Goal: Check status: Check status

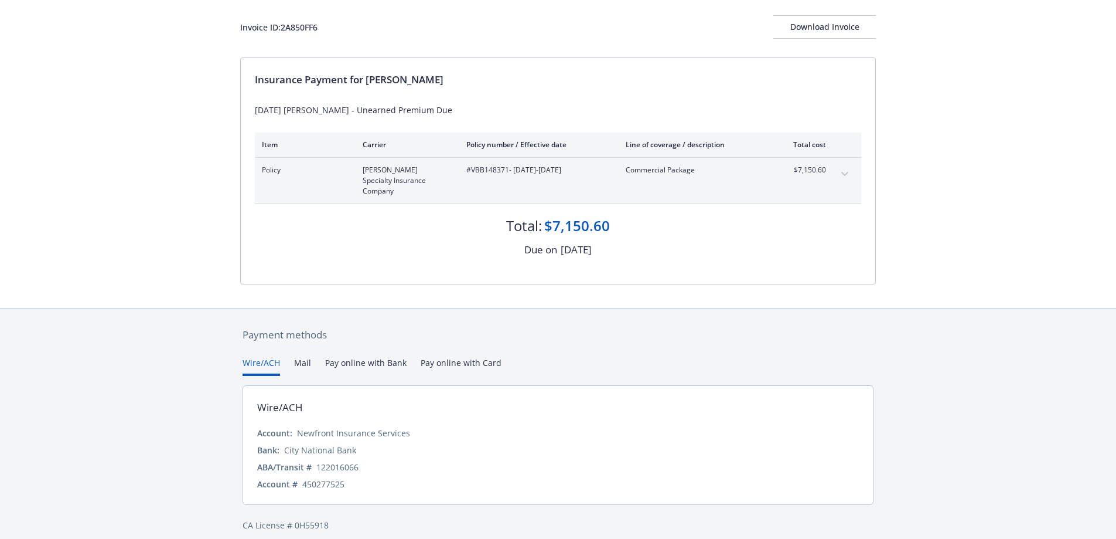
scroll to position [65, 0]
click at [843, 173] on icon "expand content" at bounding box center [845, 173] width 7 height 4
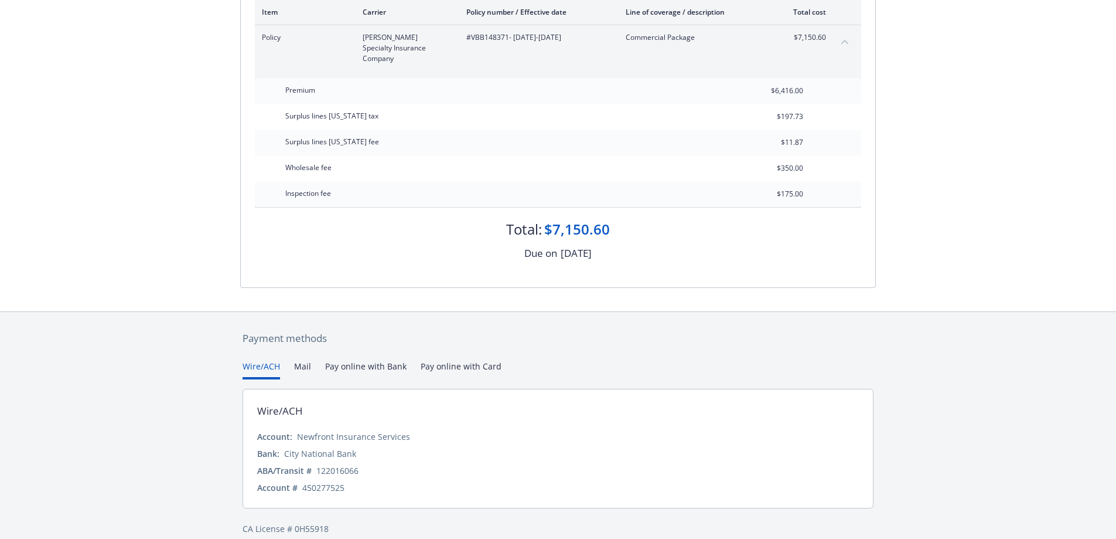
scroll to position [201, 0]
